Goal: Information Seeking & Learning: Learn about a topic

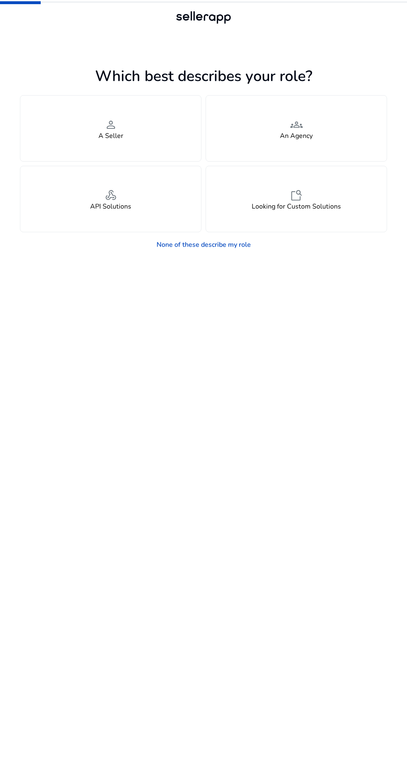
click at [337, 192] on div "feature_search Looking for Custom Solutions" at bounding box center [296, 199] width 181 height 66
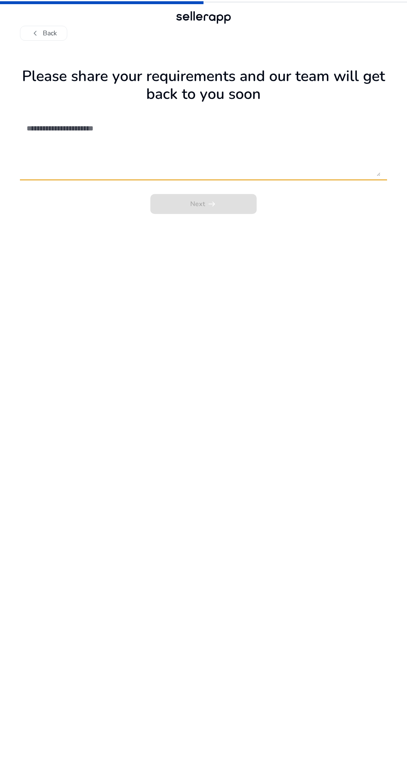
click at [215, 167] on textarea at bounding box center [204, 146] width 354 height 59
click at [256, 126] on textarea at bounding box center [204, 146] width 354 height 59
type textarea "********"
click at [246, 214] on div "Next arrow_right_alt" at bounding box center [203, 201] width 367 height 25
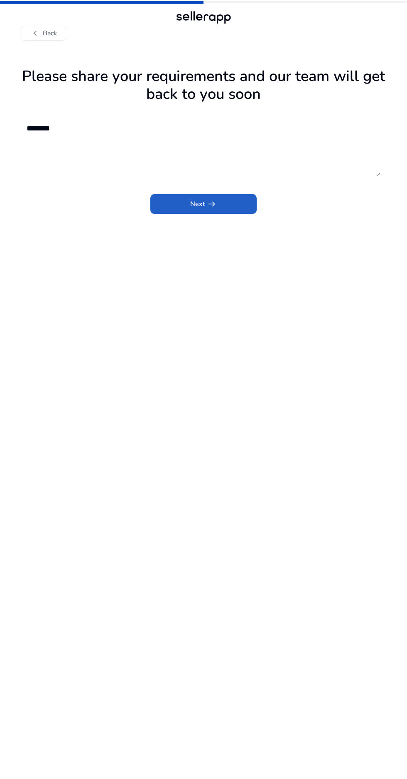
click at [246, 214] on span "submit" at bounding box center [203, 204] width 106 height 20
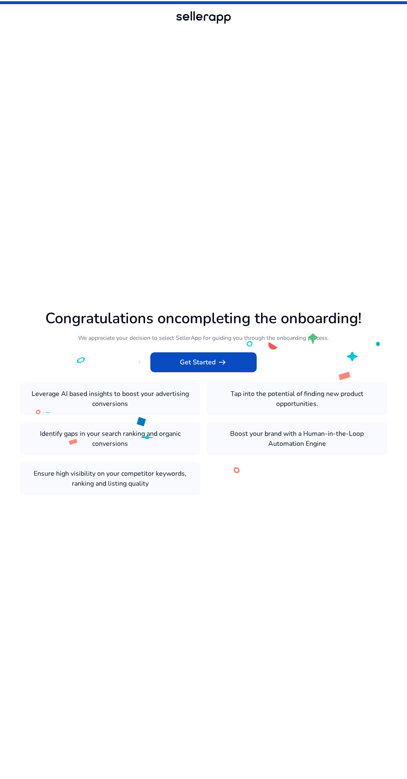
click at [244, 372] on span at bounding box center [203, 362] width 106 height 20
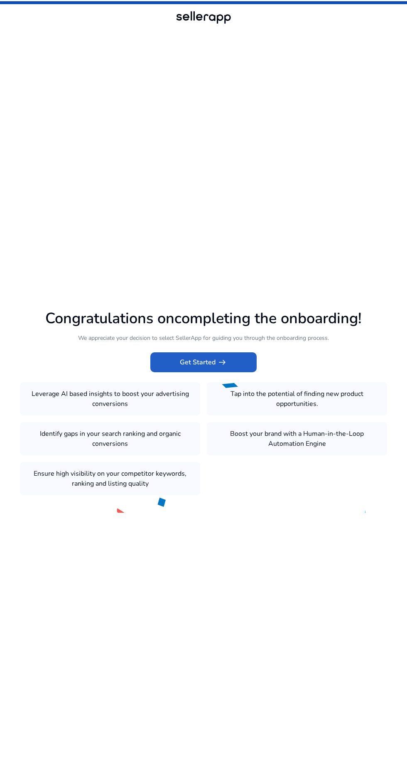
click at [224, 367] on span "arrow_right_alt" at bounding box center [222, 362] width 10 height 10
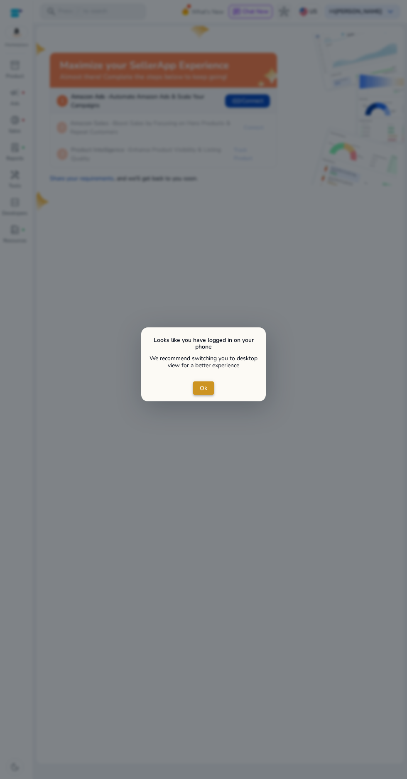
click at [204, 388] on span "Ok" at bounding box center [203, 388] width 7 height 9
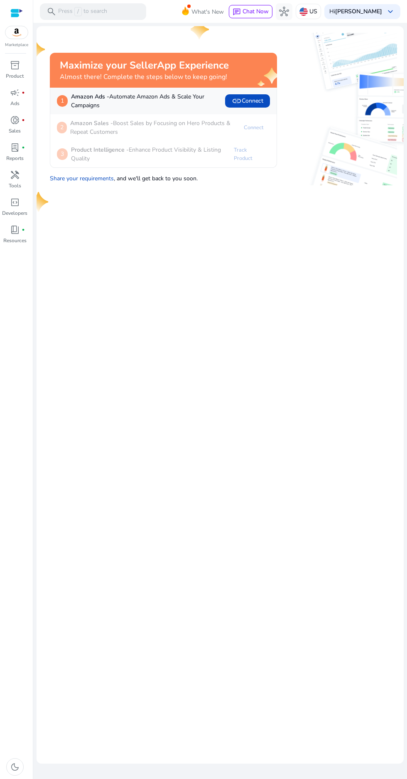
click at [210, 388] on mat-card "Maximize your SellerApp Experience Almost there! Complete the steps below to ke…" at bounding box center [220, 395] width 367 height 738
click at [249, 104] on span "link Connect" at bounding box center [248, 101] width 32 height 10
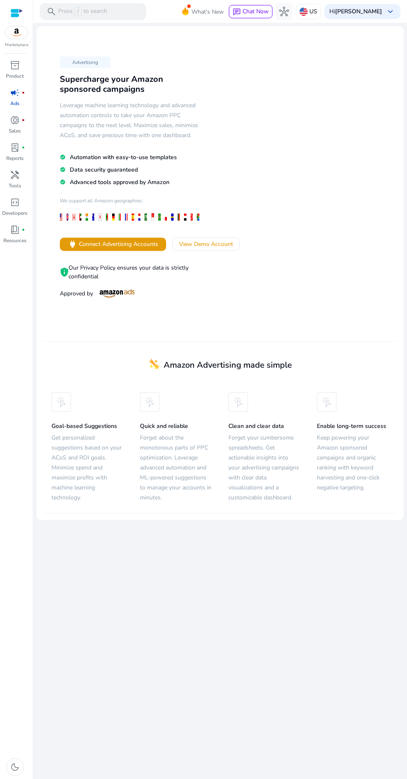
click at [109, 7] on div "search Press / to search" at bounding box center [93, 11] width 106 height 17
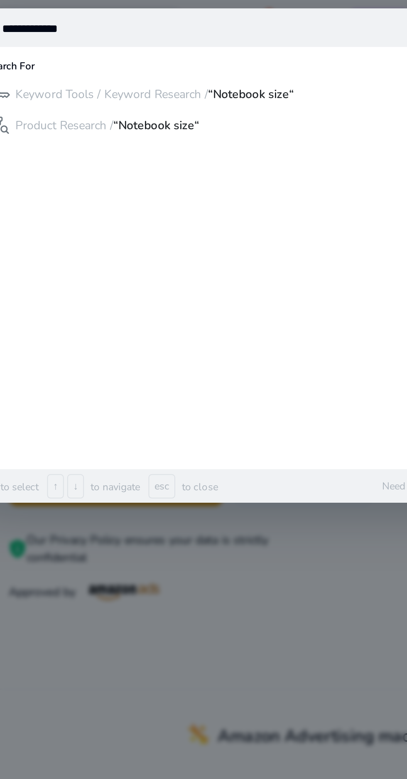
type input "**********"
click at [185, 48] on b "“Notebook size“" at bounding box center [180, 47] width 43 height 8
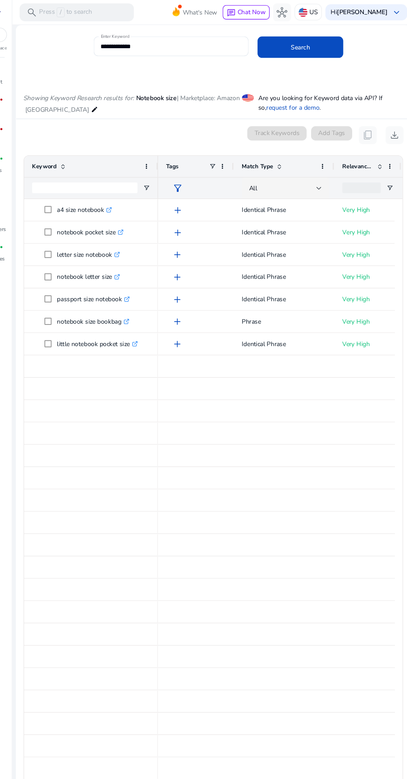
scroll to position [99, 0]
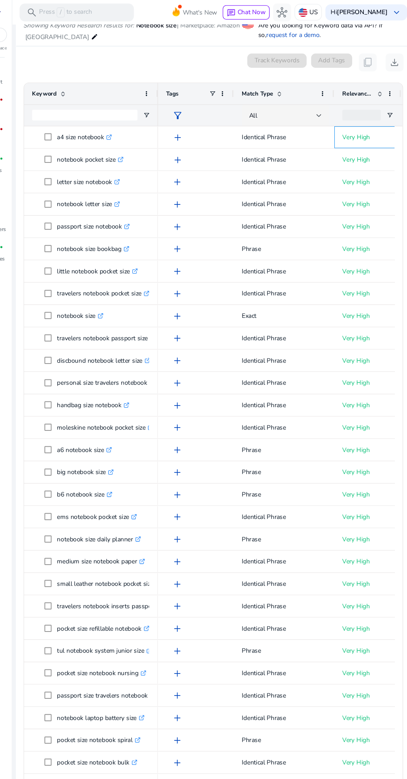
click at [356, 127] on p "Very High" at bounding box center [363, 127] width 47 height 17
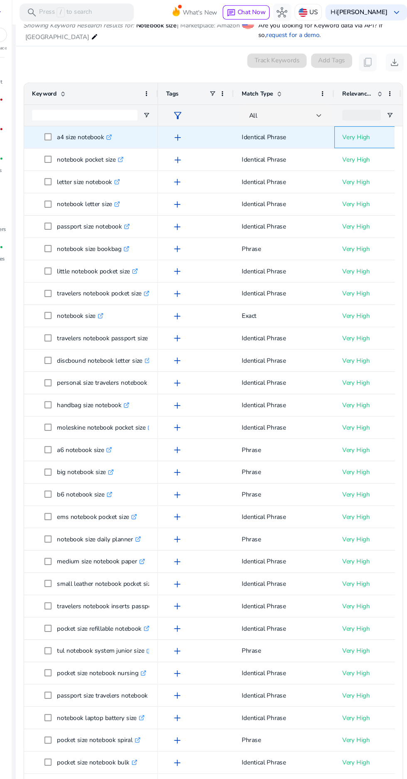
click at [352, 127] on p "Very High" at bounding box center [363, 127] width 47 height 17
click at [368, 119] on p "Very High" at bounding box center [363, 127] width 47 height 17
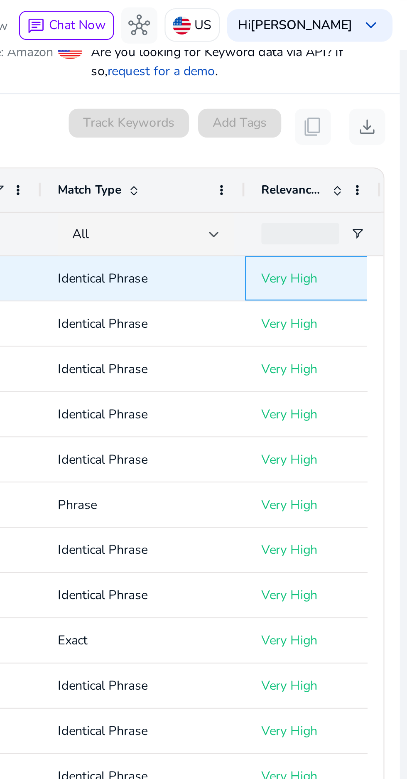
click at [362, 127] on p "Very High" at bounding box center [363, 127] width 47 height 17
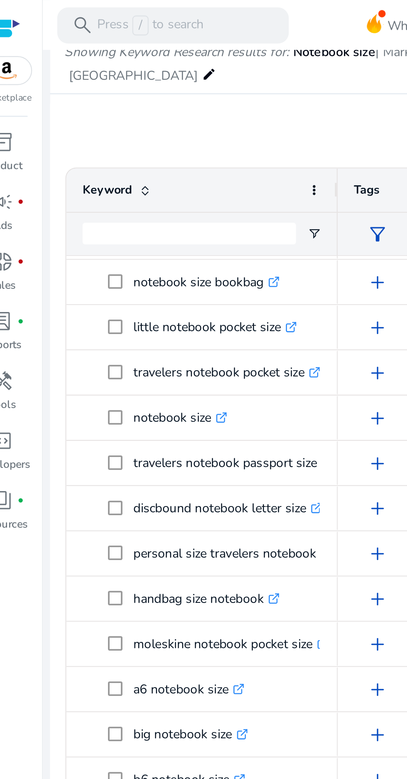
scroll to position [102, 0]
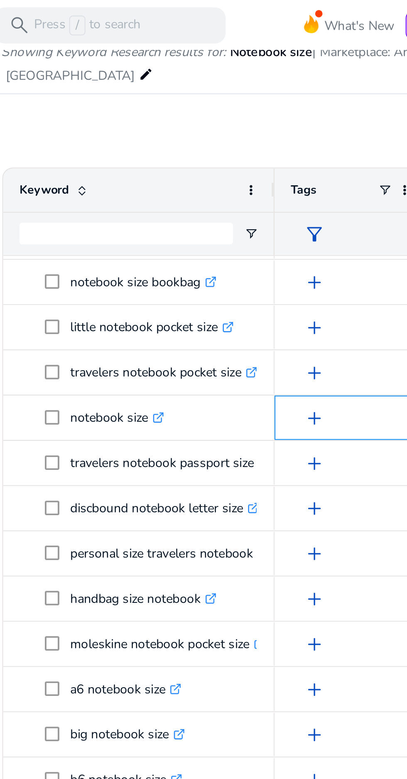
click at [189, 190] on span "add" at bounding box center [187, 192] width 10 height 10
